Goal: Task Accomplishment & Management: Complete application form

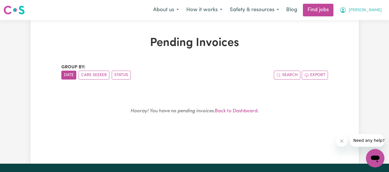
click at [369, 12] on button "[PERSON_NAME]" at bounding box center [361, 10] width 50 height 12
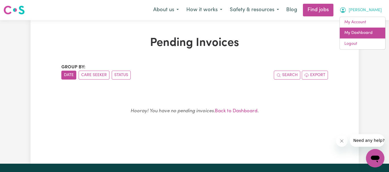
click at [353, 31] on link "My Dashboard" at bounding box center [362, 33] width 45 height 11
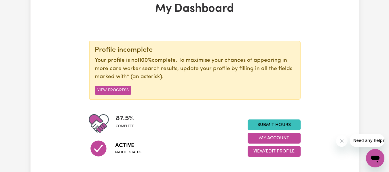
scroll to position [115, 0]
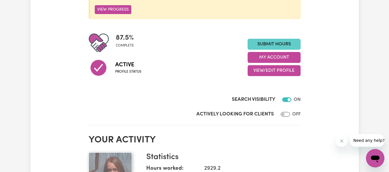
click at [268, 43] on link "Submit Hours" at bounding box center [273, 44] width 53 height 11
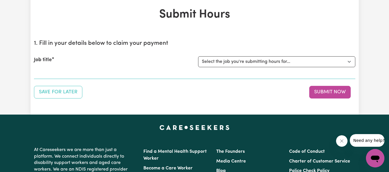
scroll to position [29, 0]
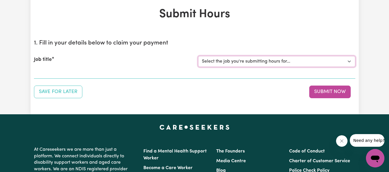
click at [237, 61] on select "Select the job you're submitting hours for... [[PERSON_NAME]] Support worker ne…" at bounding box center [276, 61] width 157 height 11
click at [198, 56] on select "Select the job you're submitting hours for... [[PERSON_NAME]] Support worker ne…" at bounding box center [276, 61] width 157 height 11
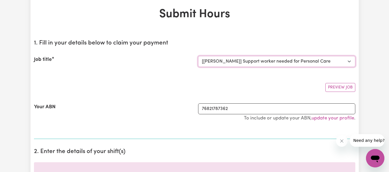
select select "0"
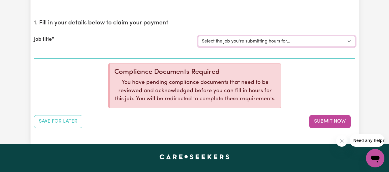
scroll to position [86, 0]
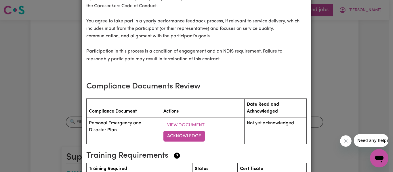
scroll to position [691, 0]
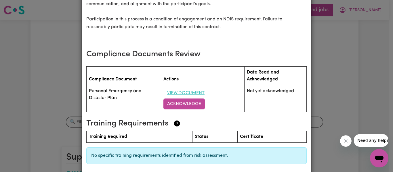
click at [175, 94] on button "View Document" at bounding box center [185, 93] width 45 height 11
click at [186, 103] on button "Acknowledge" at bounding box center [183, 104] width 41 height 11
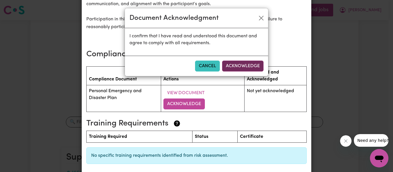
click at [250, 63] on button "Acknowledge" at bounding box center [242, 66] width 41 height 11
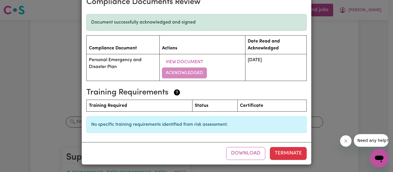
scroll to position [744, 0]
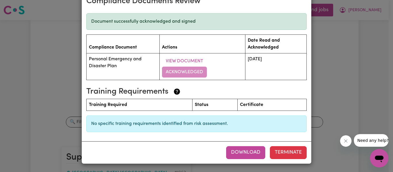
click at [227, 153] on button "Download" at bounding box center [245, 152] width 39 height 13
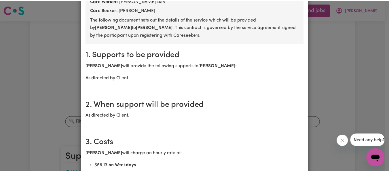
scroll to position [0, 0]
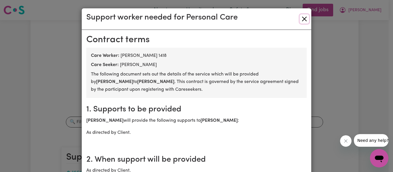
click at [306, 18] on button "Close" at bounding box center [304, 18] width 9 height 9
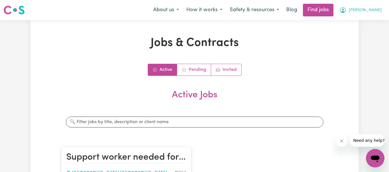
click at [346, 13] on icon "My Account" at bounding box center [342, 10] width 7 height 7
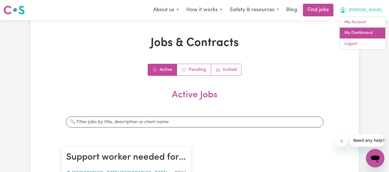
click at [350, 31] on link "My Dashboard" at bounding box center [362, 33] width 45 height 11
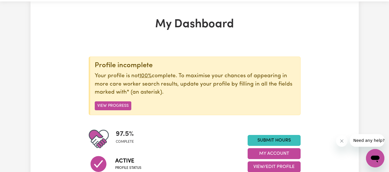
scroll to position [29, 0]
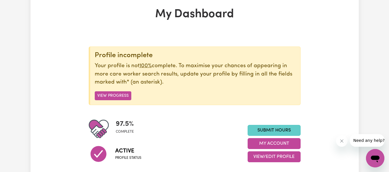
click at [260, 128] on link "Submit Hours" at bounding box center [273, 130] width 53 height 11
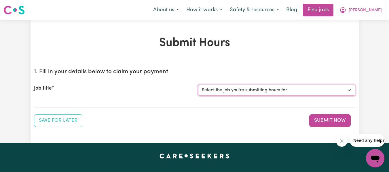
drag, startPoint x: 220, startPoint y: 90, endPoint x: 219, endPoint y: 95, distance: 4.6
click at [220, 90] on select "Select the job you're submitting hours for... [[PERSON_NAME]] Support worker ne…" at bounding box center [276, 90] width 157 height 11
select select "1963"
click at [198, 85] on select "Select the job you're submitting hours for... [[PERSON_NAME]] Support worker ne…" at bounding box center [276, 90] width 157 height 11
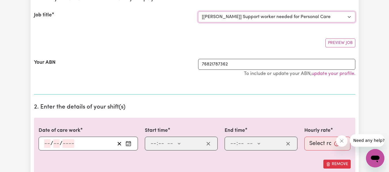
scroll to position [144, 0]
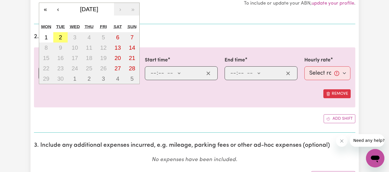
click at [49, 71] on div "/ / « ‹ [DATE] › » Mon Tue Wed Thu Fri Sat Sun 1 2 3 4 5 6 7 8 9 10 11 12 13 14…" at bounding box center [88, 73] width 99 height 14
click at [59, 12] on button "‹" at bounding box center [58, 9] width 13 height 13
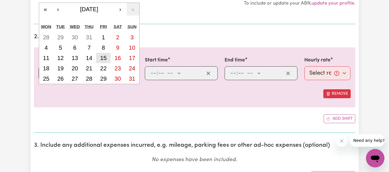
click at [99, 59] on button "15" at bounding box center [103, 58] width 14 height 10
type input "[DATE]"
type input "15"
type input "8"
type input "2025"
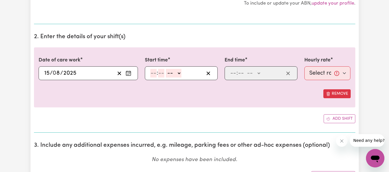
click at [156, 74] on input "number" at bounding box center [153, 73] width 6 height 9
type input "11"
type input "00"
select select "am"
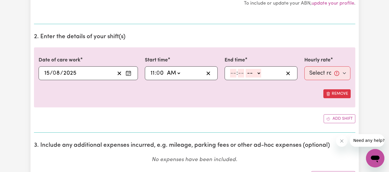
type input "11:00"
type input "0"
click at [233, 70] on input "number" at bounding box center [233, 73] width 6 height 9
type input "2"
type input "30"
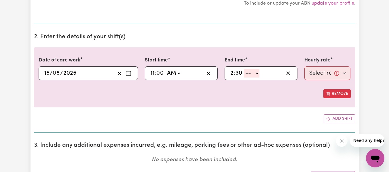
select select "pm"
type input "14:30"
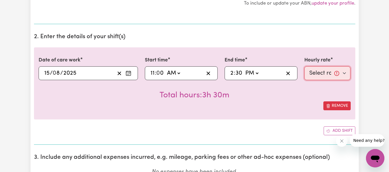
click at [339, 75] on select "Select rate... $56.13 (Weekday)" at bounding box center [327, 73] width 46 height 14
select select "56.13-Weekday"
click at [304, 66] on select "Select rate... $56.13 (Weekday)" at bounding box center [327, 73] width 46 height 14
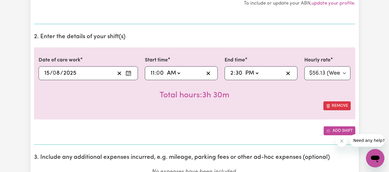
click at [331, 129] on button "Add shift" at bounding box center [339, 131] width 32 height 9
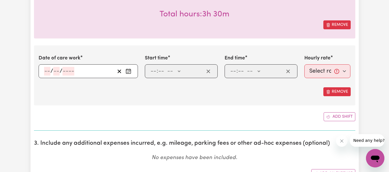
scroll to position [230, 0]
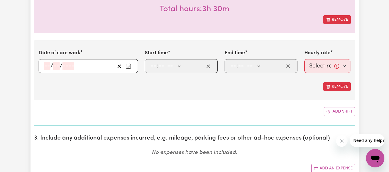
click at [126, 68] on rect "Enter the date of care work" at bounding box center [128, 66] width 5 height 4
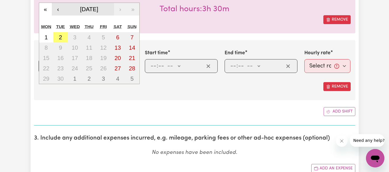
click at [62, 7] on div "« ‹ [DATE] › »" at bounding box center [89, 9] width 100 height 13
click at [62, 7] on button "‹" at bounding box center [58, 9] width 13 height 13
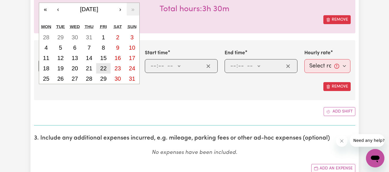
click at [98, 66] on button "22" at bounding box center [103, 68] width 14 height 10
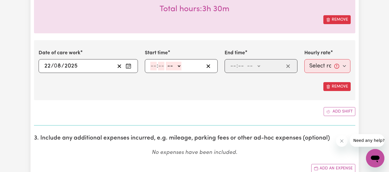
type input "[DATE]"
type input "22"
type input "8"
type input "2025"
click at [151, 65] on input "number" at bounding box center [153, 66] width 6 height 9
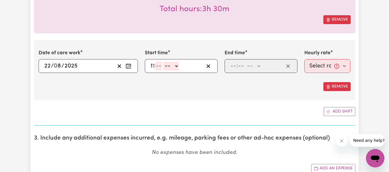
type input "11"
type input "00"
select select "am"
type input "11:00"
type input "0"
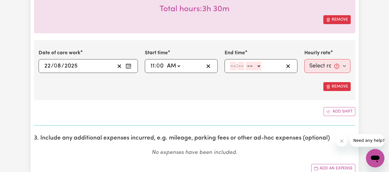
click at [233, 64] on input "number" at bounding box center [233, 66] width 6 height 9
type input "2"
type input "30"
select select "pm"
type input "14:30"
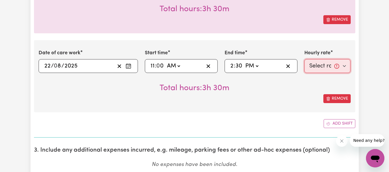
click at [323, 65] on select "Select rate... $56.13 (Weekday)" at bounding box center [327, 66] width 46 height 14
select select "56.13-Weekday"
click at [304, 59] on select "Select rate... $56.13 (Weekday)" at bounding box center [327, 66] width 46 height 14
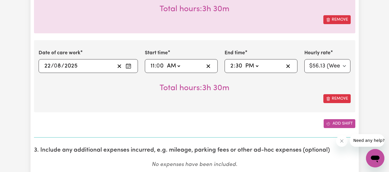
click at [329, 125] on icon "Add another shift" at bounding box center [327, 124] width 3 height 3
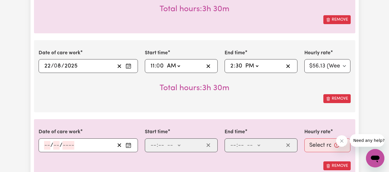
click at [128, 144] on icon "Enter the date of care work" at bounding box center [128, 144] width 5 height 0
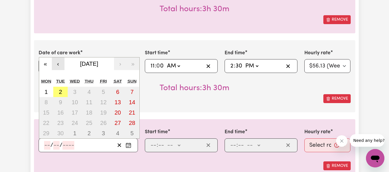
click at [60, 66] on button "‹" at bounding box center [58, 64] width 13 height 13
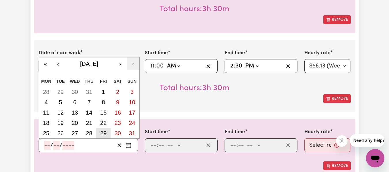
click at [100, 132] on abbr "29" at bounding box center [103, 133] width 6 height 6
type input "[DATE]"
type input "29"
type input "8"
type input "2025"
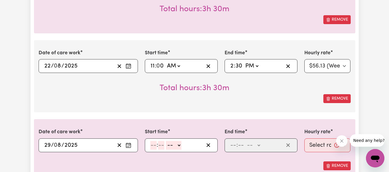
click at [151, 146] on input "number" at bounding box center [153, 145] width 6 height 9
type input "11"
type input "00"
select select "am"
type input "11:00"
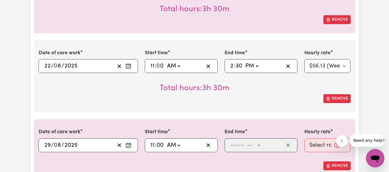
type input "0"
type input "3"
type input "00"
select select "pm"
type input "15:00"
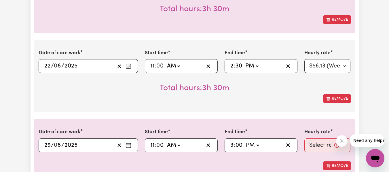
type input "0"
click at [312, 146] on select "Select rate... $56.13 (Weekday)" at bounding box center [327, 146] width 46 height 14
select select "56.13-Weekday"
click at [304, 139] on select "Select rate... $56.13 (Weekday)" at bounding box center [327, 146] width 46 height 14
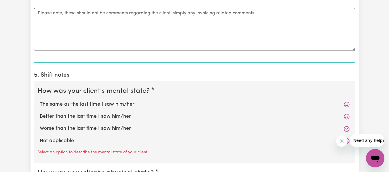
scroll to position [576, 0]
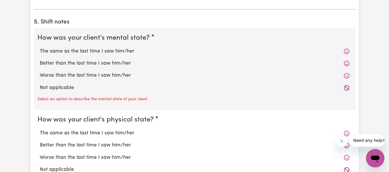
click at [86, 50] on label "The same as the last time I saw him/her" at bounding box center [195, 51] width 310 height 7
click at [40, 48] on input "The same as the last time I saw him/her" at bounding box center [39, 47] width 0 height 0
radio input "true"
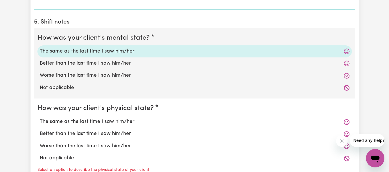
click at [66, 121] on label "The same as the last time I saw him/her" at bounding box center [195, 121] width 310 height 7
click at [40, 118] on input "The same as the last time I saw him/her" at bounding box center [39, 118] width 0 height 0
radio input "true"
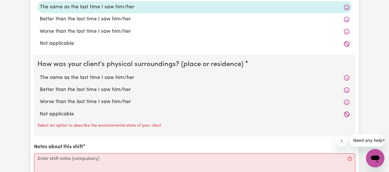
scroll to position [691, 0]
click at [65, 77] on label "The same as the last time I saw him/her" at bounding box center [195, 77] width 310 height 7
click at [40, 74] on input "The same as the last time I saw him/her" at bounding box center [39, 74] width 0 height 0
radio input "true"
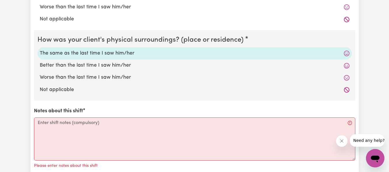
scroll to position [748, 0]
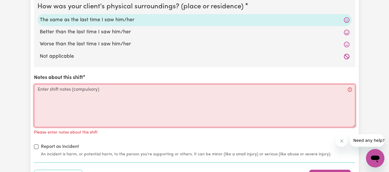
click at [67, 118] on textarea "Notes about this shift" at bounding box center [194, 105] width 321 height 43
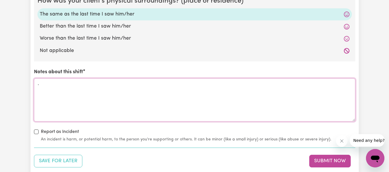
scroll to position [863, 0]
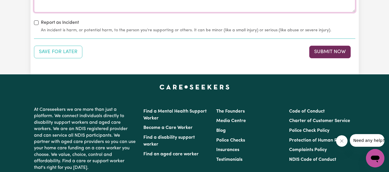
type textarea "."
click at [320, 52] on button "Submit Now" at bounding box center [329, 52] width 41 height 13
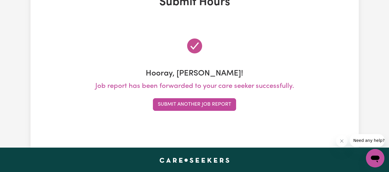
scroll to position [0, 0]
